Goal: Navigation & Orientation: Find specific page/section

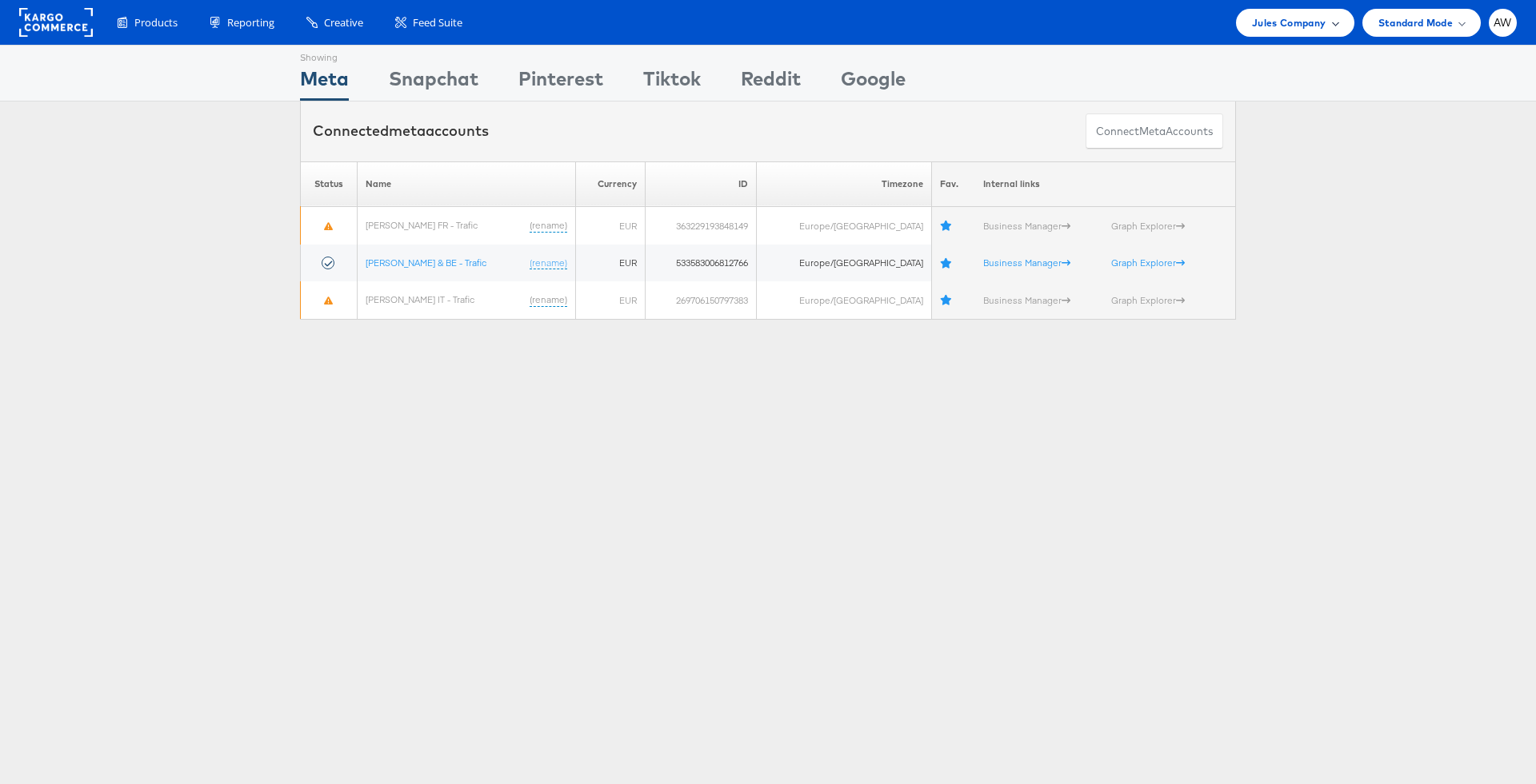
click at [1328, 21] on div "Jules Company" at bounding box center [1294, 22] width 85 height 17
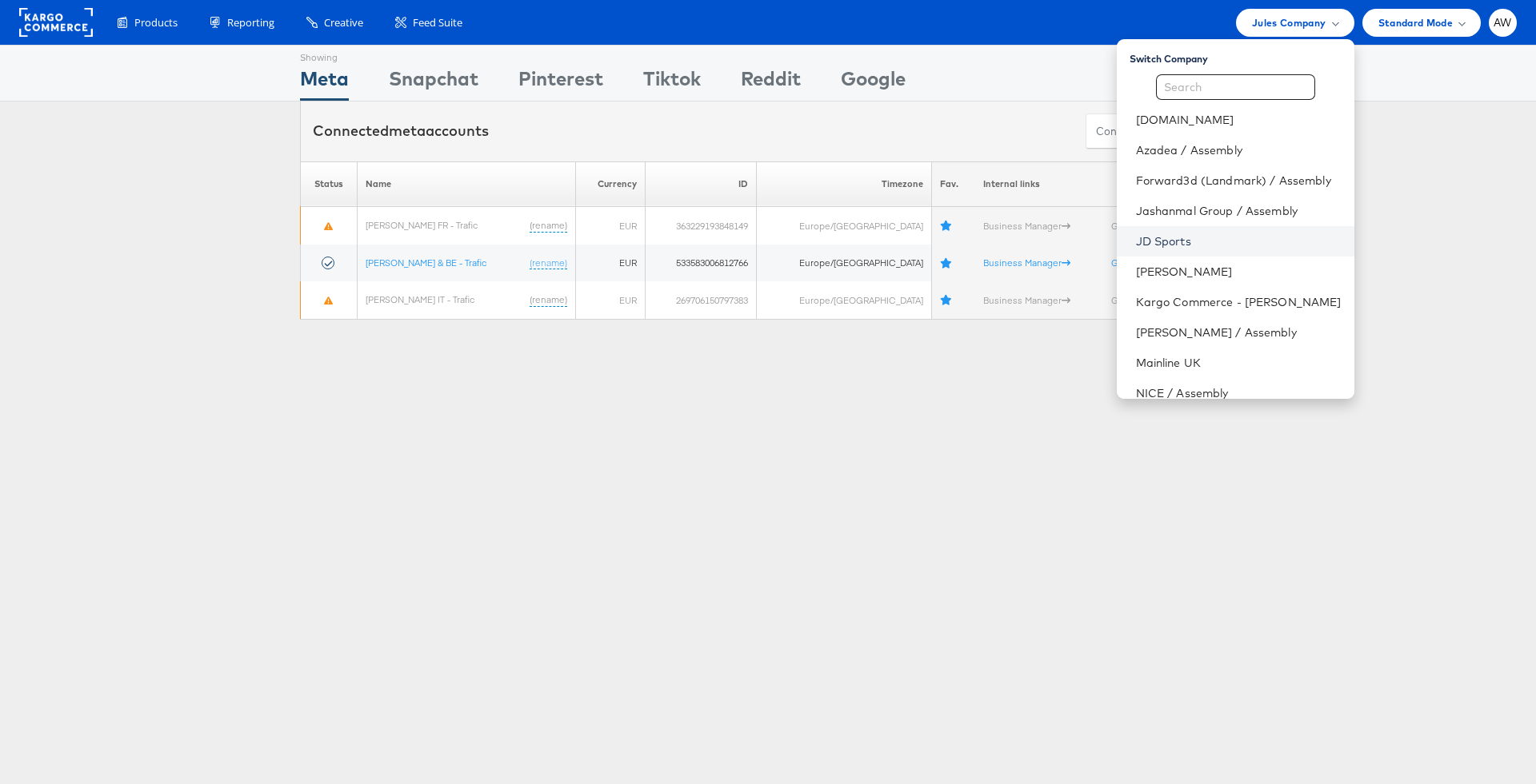
click at [1219, 247] on link "JD Sports" at bounding box center [1239, 241] width 206 height 16
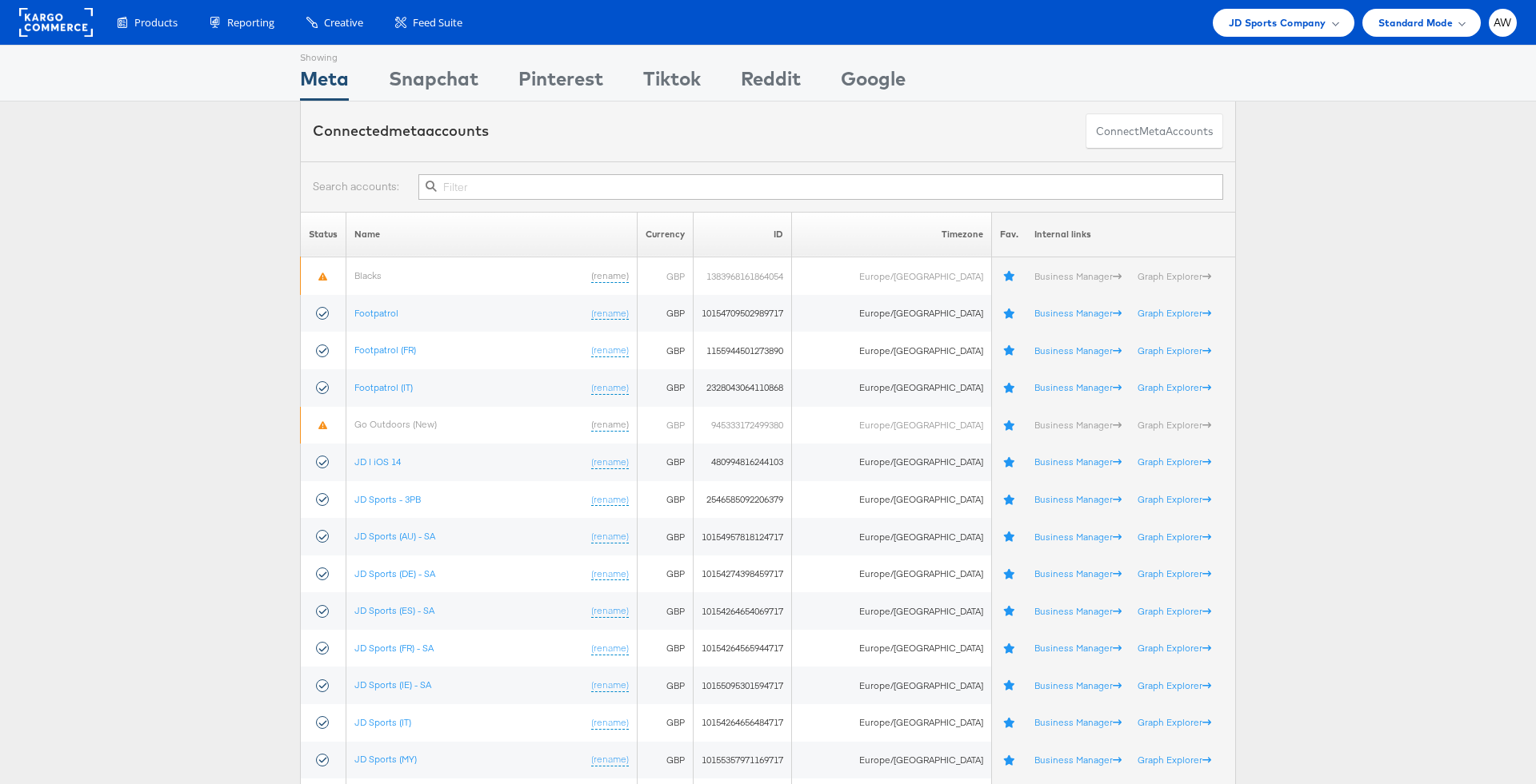
click at [611, 191] on input "text" at bounding box center [821, 187] width 805 height 26
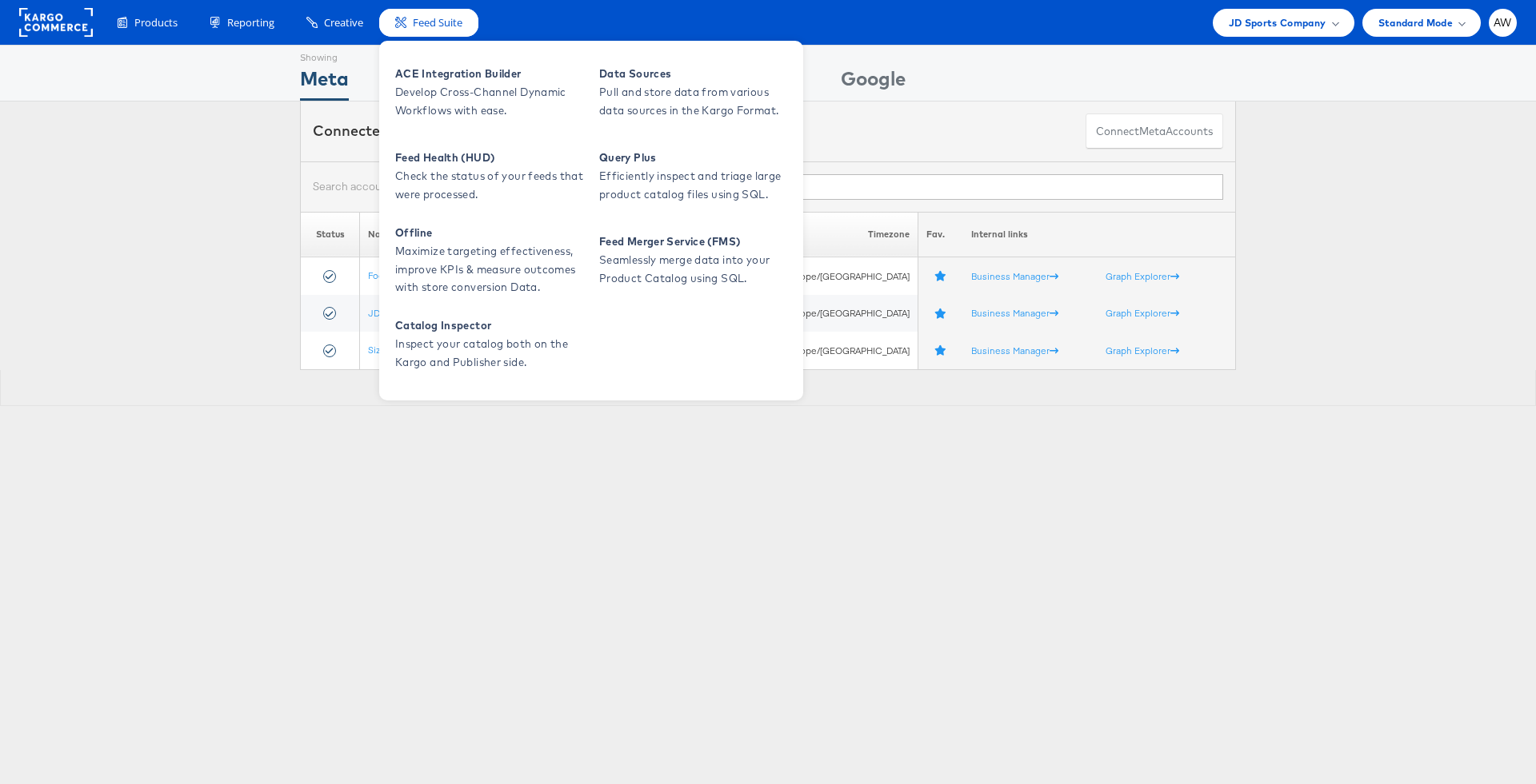
type input "fr"
